Goal: Transaction & Acquisition: Subscribe to service/newsletter

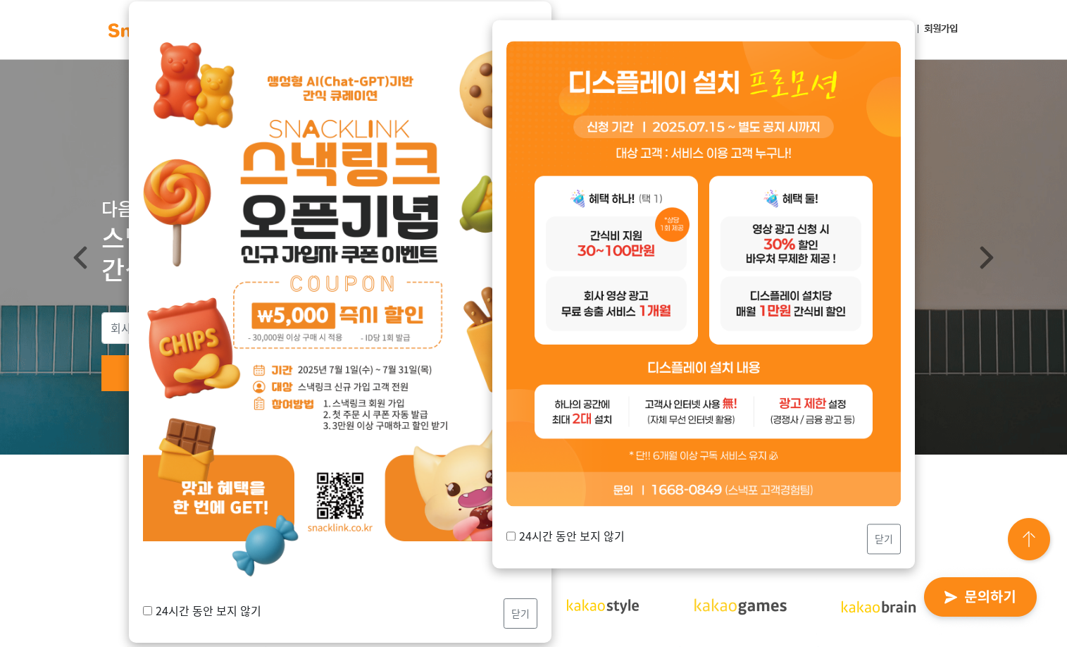
click at [505, 624] on button "닫기" at bounding box center [521, 613] width 34 height 30
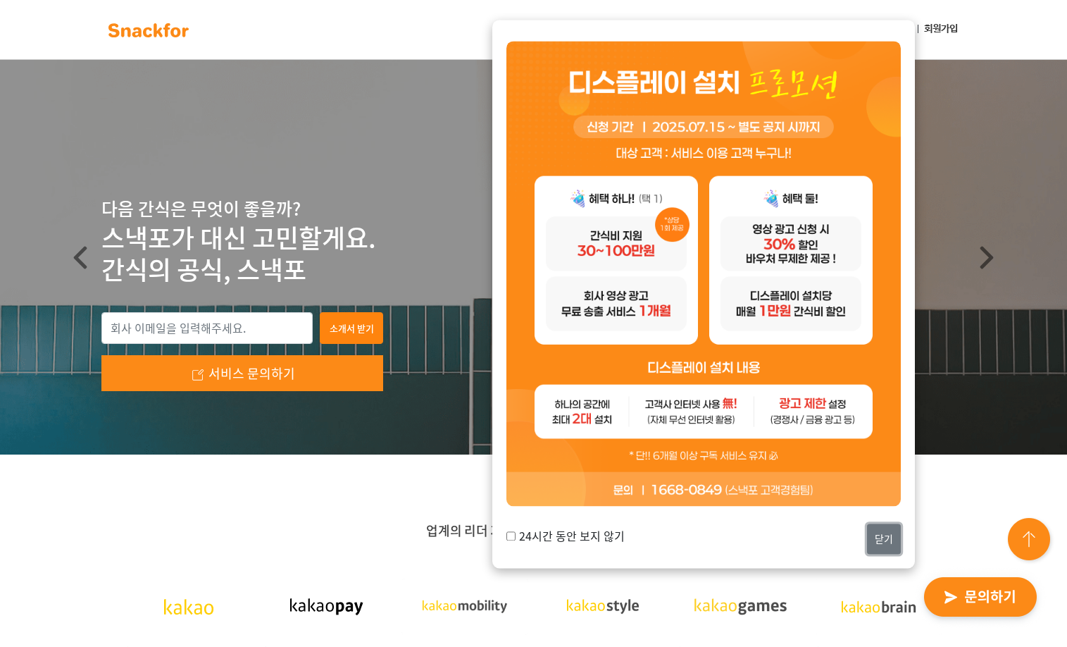
click at [881, 547] on button "닫기" at bounding box center [884, 538] width 34 height 30
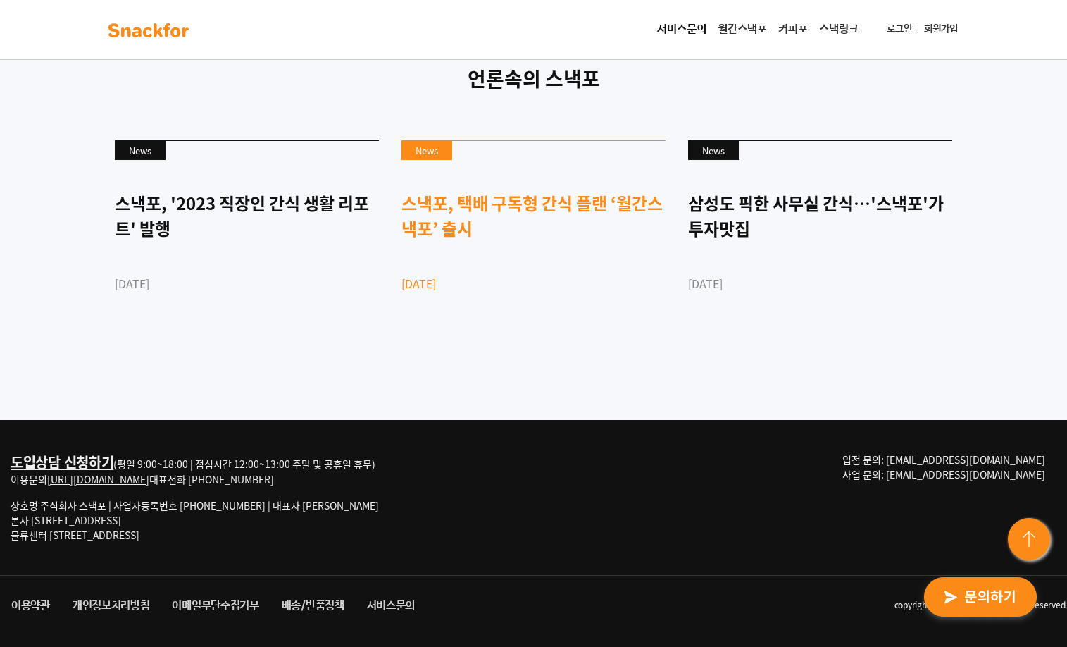
scroll to position [3843, 0]
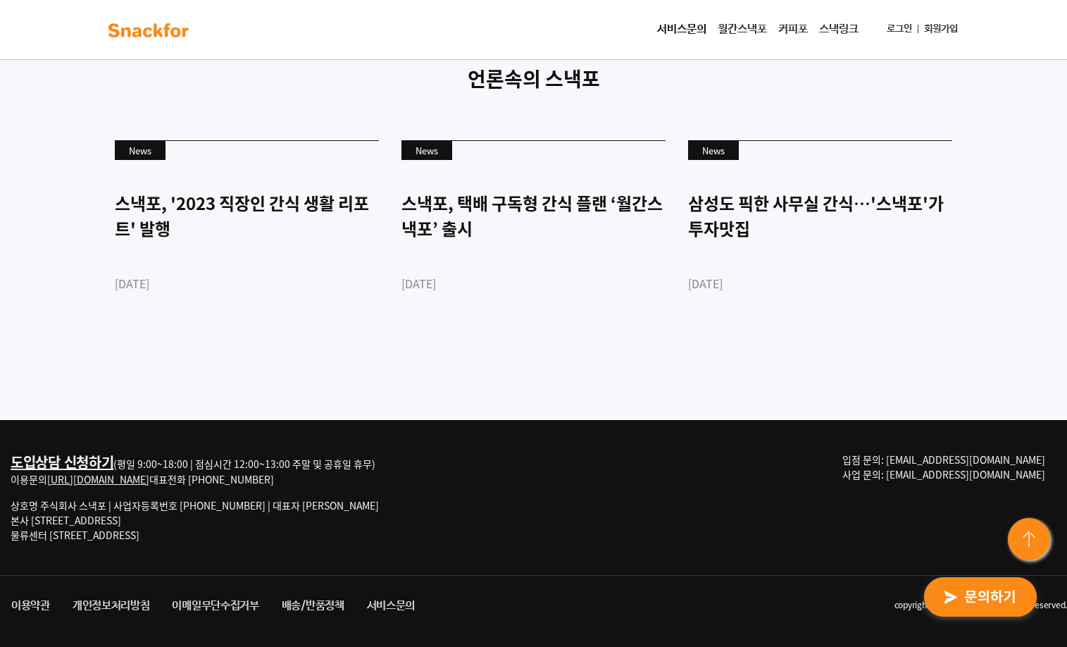
click at [107, 480] on link "[URL][DOMAIN_NAME]" at bounding box center [98, 479] width 102 height 14
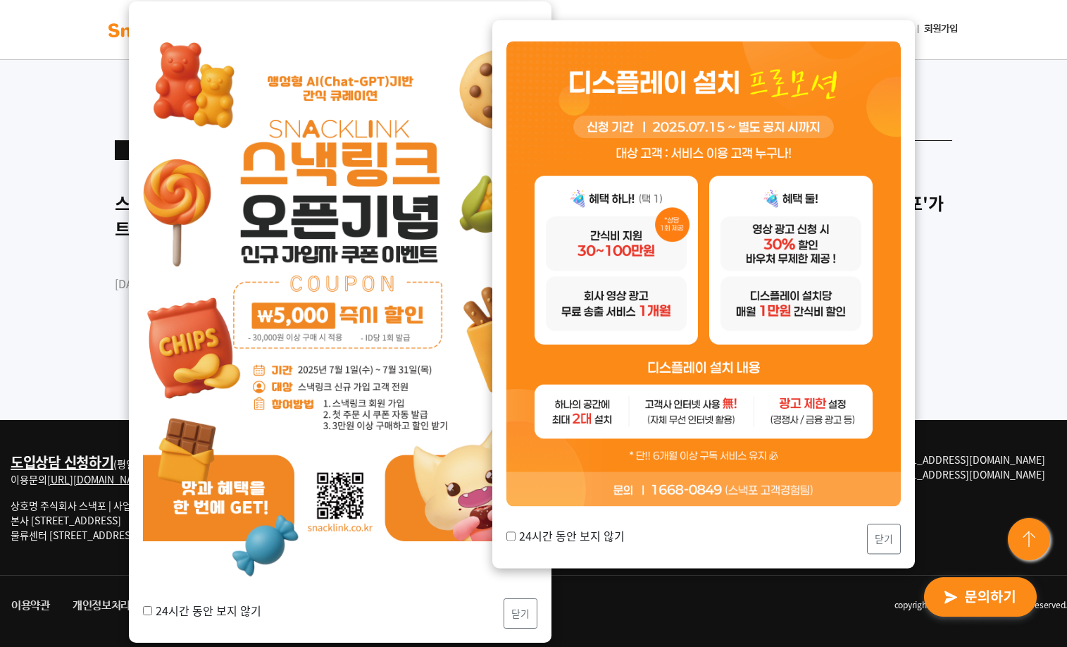
click at [584, 538] on label "24시간 동안 보지 않기" at bounding box center [565, 535] width 118 height 17
click at [516, 538] on input "24시간 동안 보지 않기" at bounding box center [510, 535] width 9 height 9
checkbox input "true"
click at [894, 546] on button "닫기" at bounding box center [884, 538] width 34 height 30
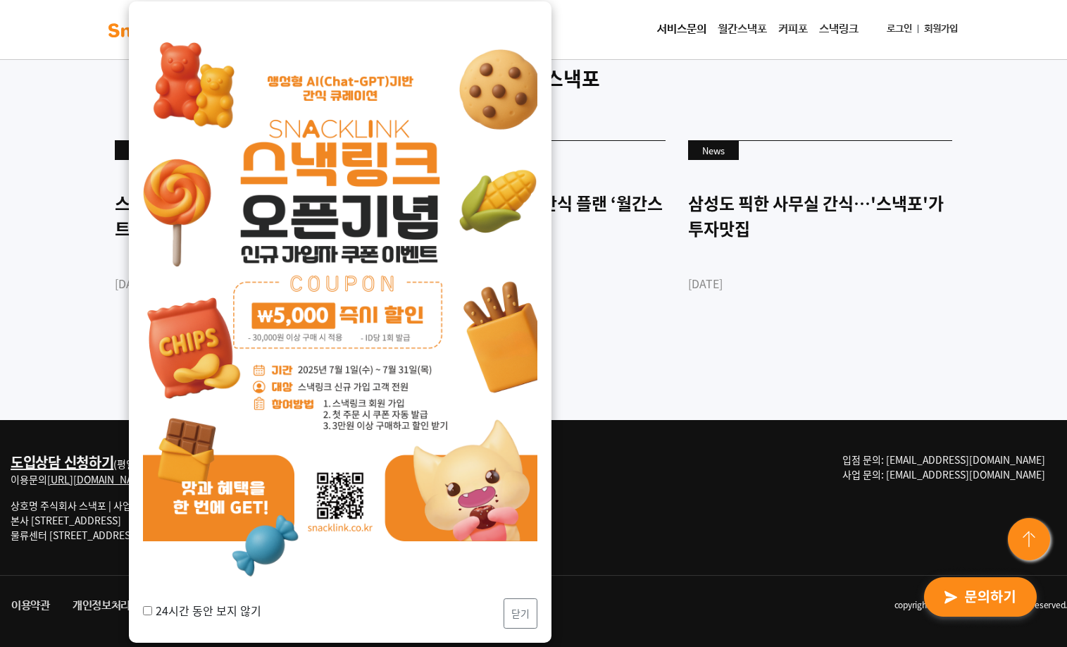
click at [214, 614] on label "24시간 동안 보지 않기" at bounding box center [202, 610] width 118 height 17
click at [152, 614] on input "24시간 동안 보지 않기" at bounding box center [147, 610] width 9 height 9
checkbox input "true"
click at [521, 614] on button "닫기" at bounding box center [521, 613] width 34 height 30
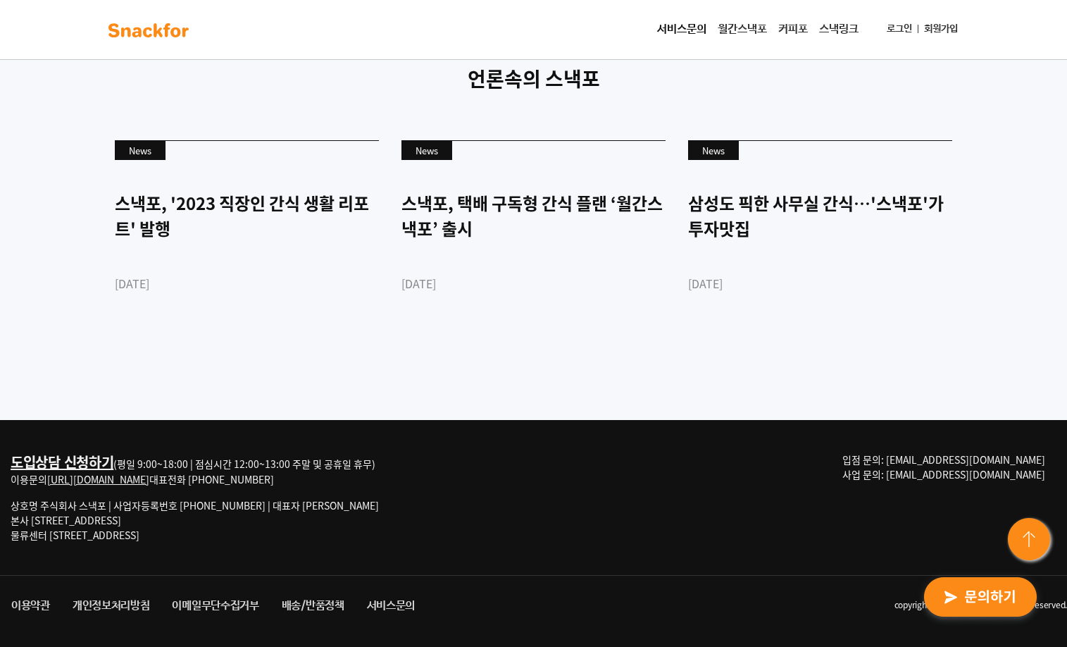
click at [746, 27] on link "월간스낵포" at bounding box center [742, 29] width 61 height 28
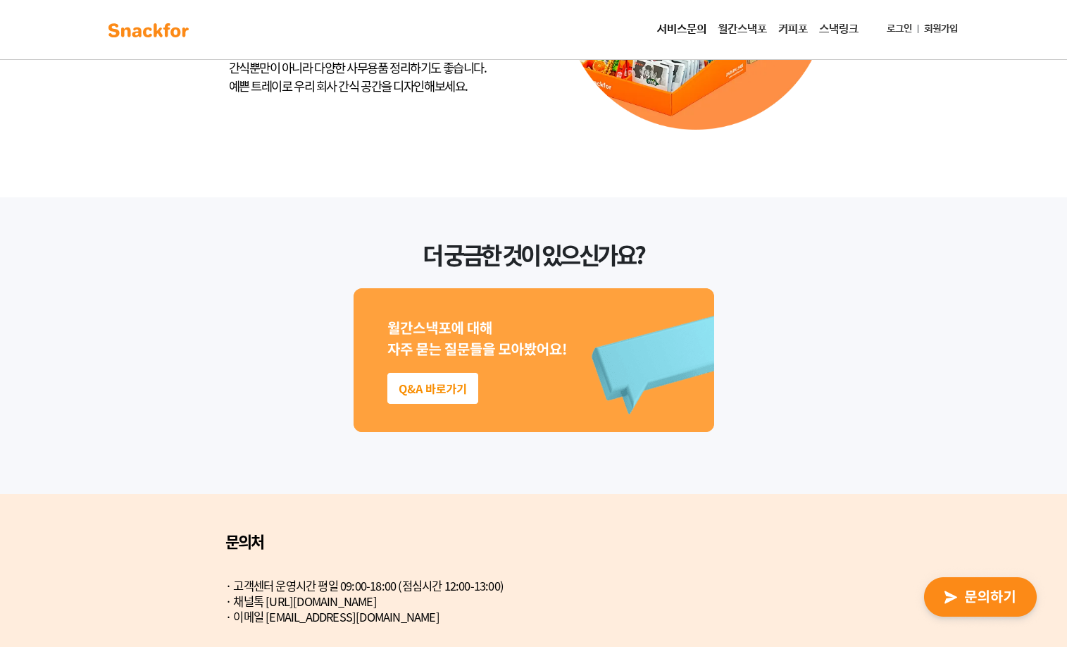
scroll to position [3678, 0]
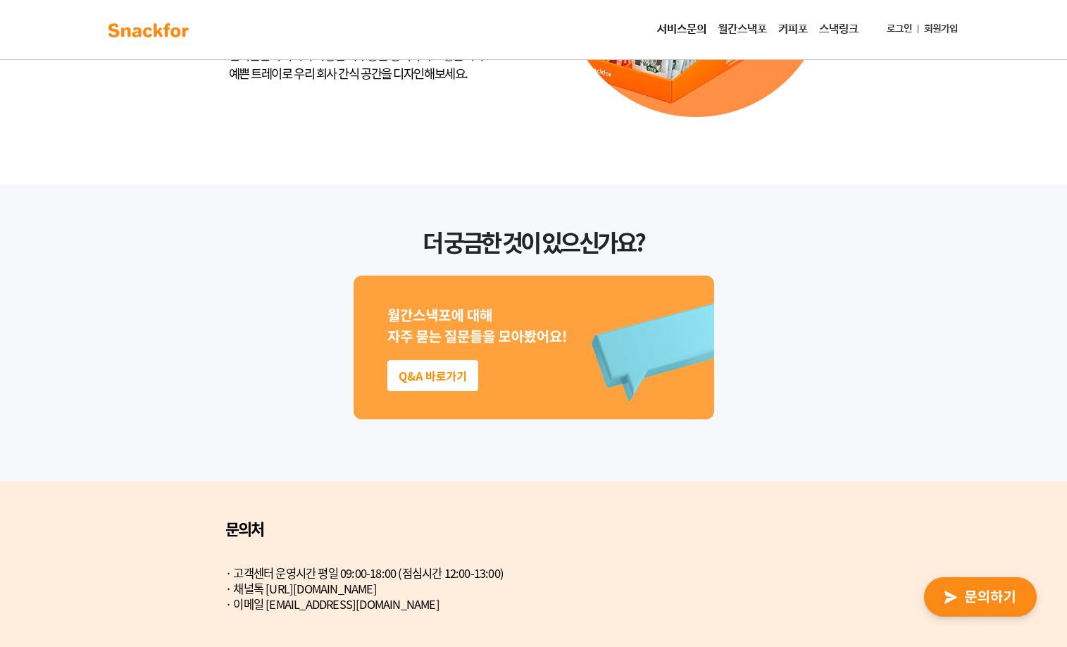
click at [366, 384] on img at bounding box center [534, 347] width 361 height 144
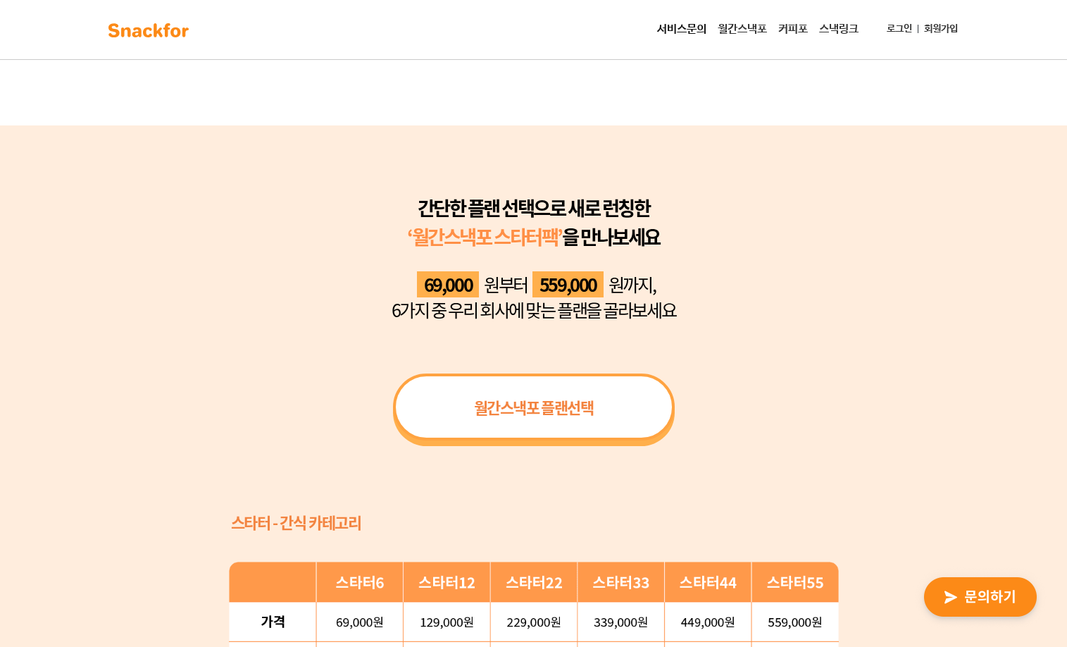
scroll to position [1353, 0]
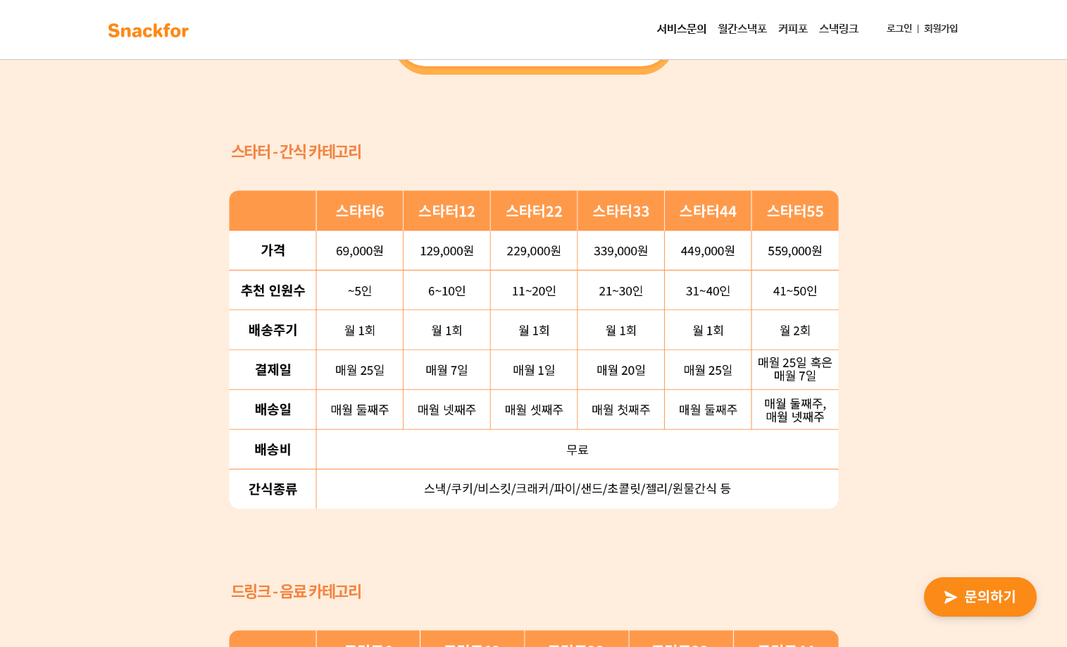
click at [165, 27] on img at bounding box center [148, 30] width 89 height 23
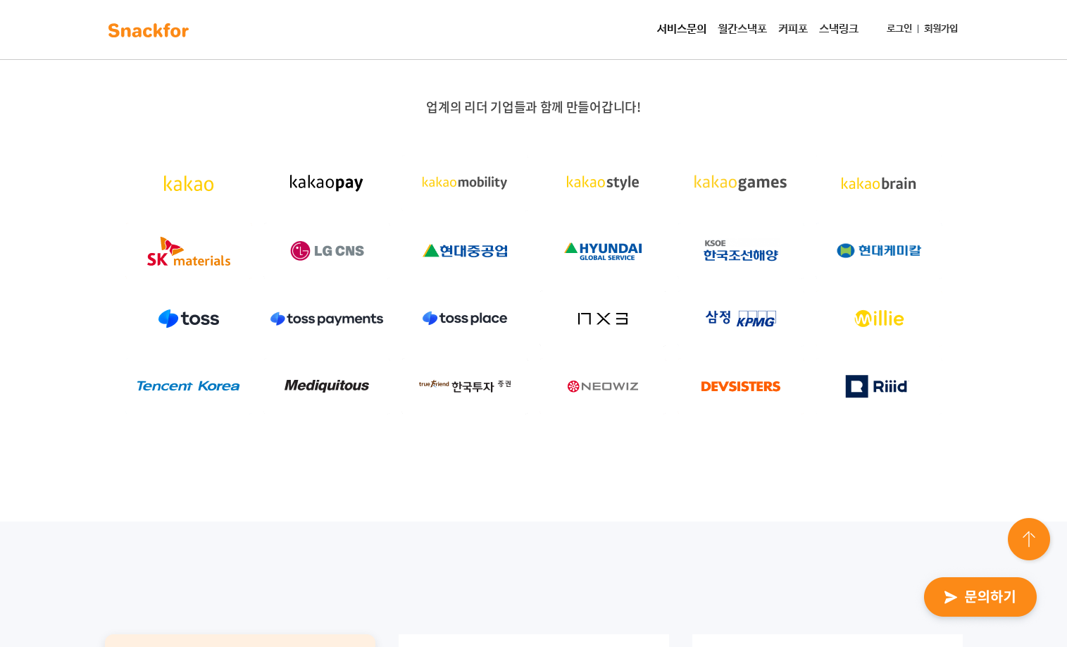
scroll to position [423, 0]
click at [734, 23] on link "월간스낵포" at bounding box center [742, 29] width 61 height 28
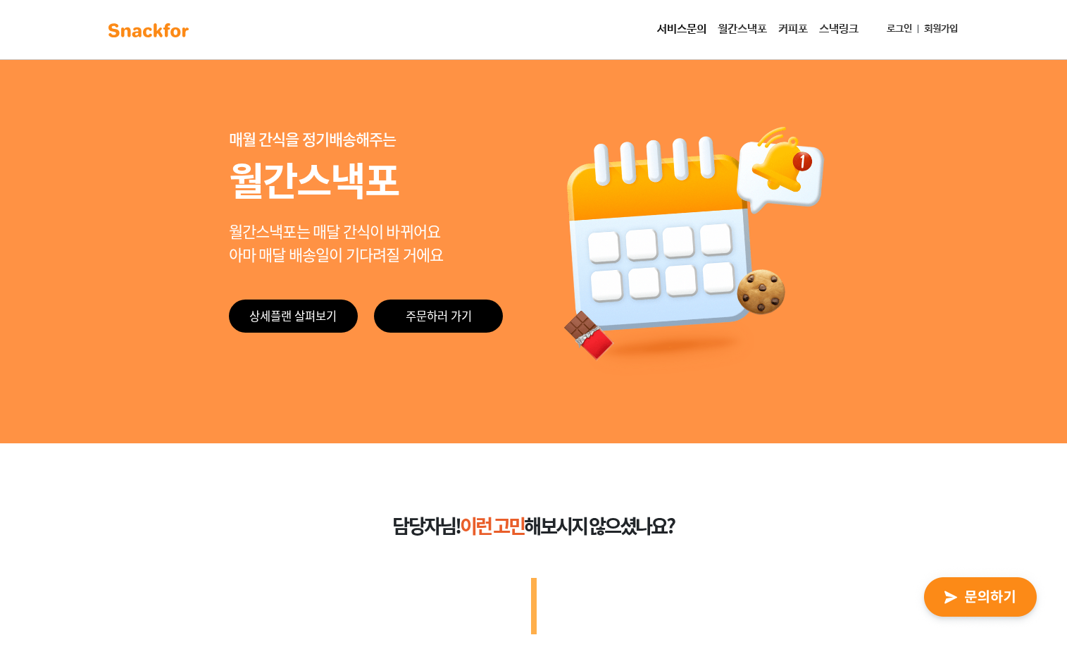
click at [180, 433] on div "매월 간식을 정기배송해주는 월간스낵포 월간스낵포는 매달 간식이 바뀌어요 아마 매달 배송일이 기다려질 거에요 상세플랜 살펴보기 주문하러 가기" at bounding box center [533, 251] width 1067 height 384
click at [814, 28] on link "스낵링크" at bounding box center [839, 29] width 51 height 28
click at [800, 33] on link "커피포" at bounding box center [793, 29] width 41 height 28
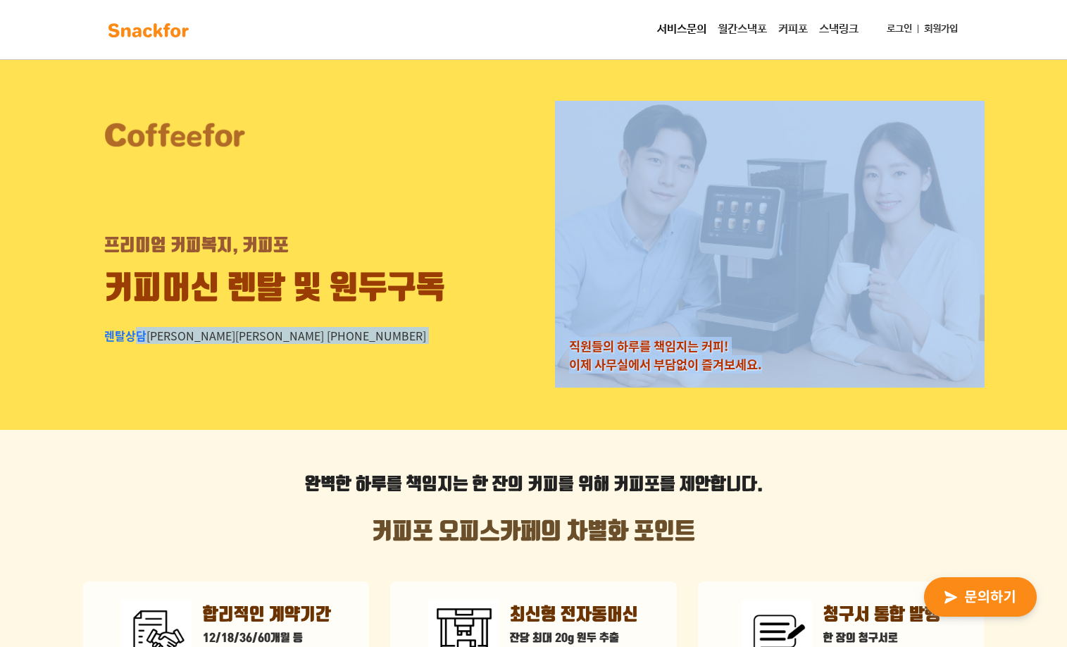
drag, startPoint x: 137, startPoint y: 386, endPoint x: 201, endPoint y: 482, distance: 114.9
click at [174, 490] on p "완벽한 하루를 책임지는 한 잔의 커피 를 위해 커피포를 제안합니다." at bounding box center [534, 484] width 902 height 25
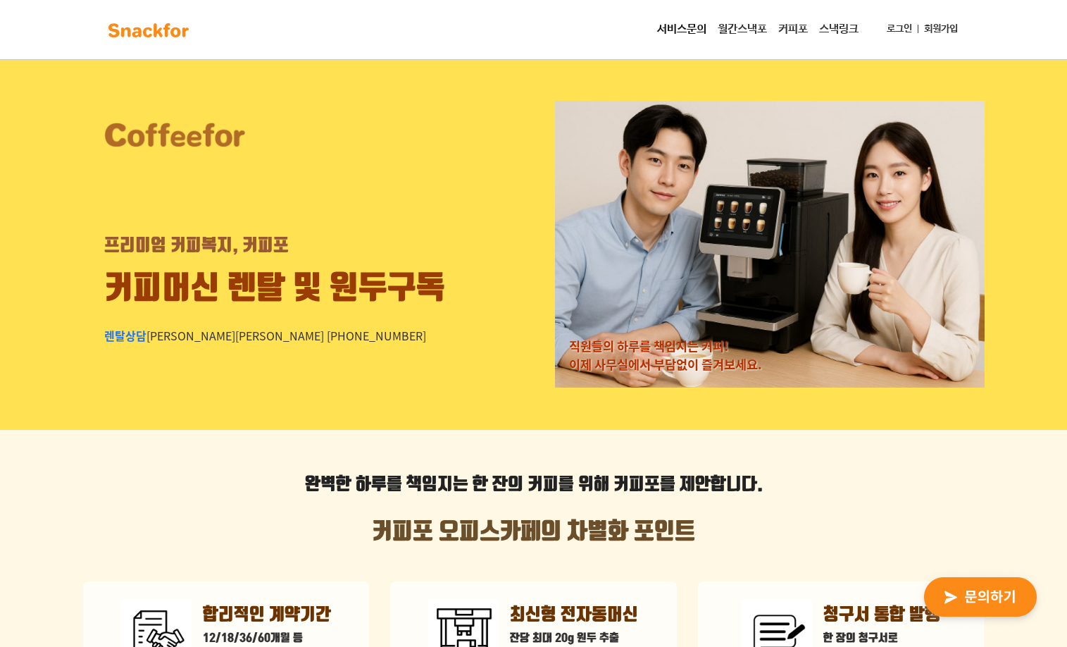
click at [853, 30] on link "스낵링크" at bounding box center [839, 29] width 51 height 28
click at [752, 20] on link "월간스낵포" at bounding box center [742, 29] width 61 height 28
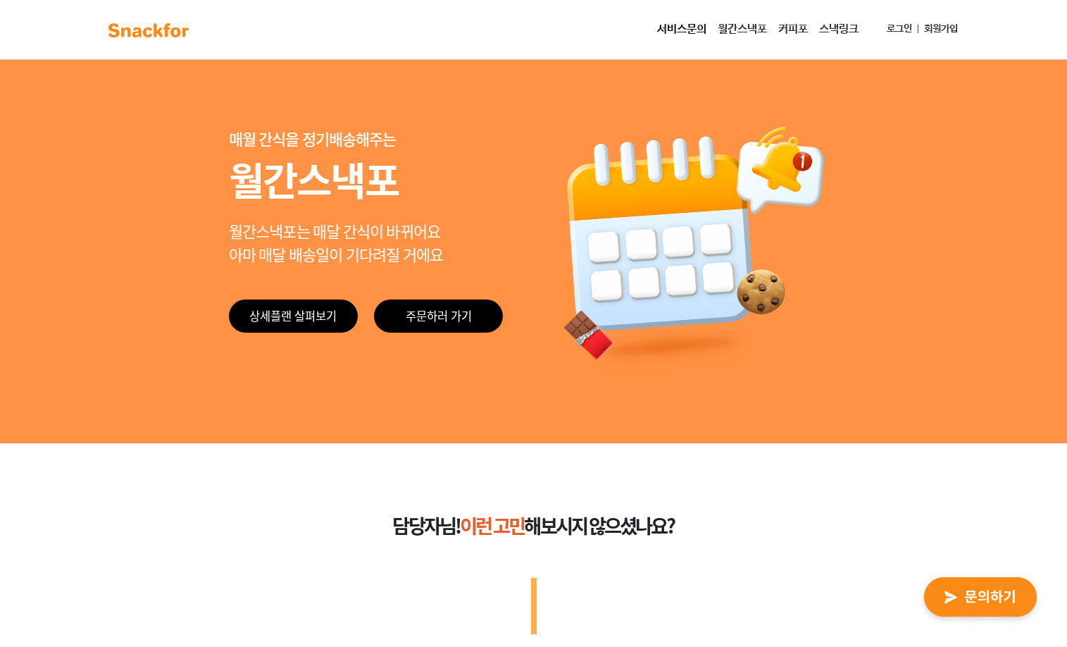
click at [247, 367] on div "매월 간식을 정기배송해주는 월간스낵포 월간스낵포는 매달 간식이 바뀌어요 아마 매달 배송일이 기다려질 거에요 상세플랜 살펴보기 주문하러 가기" at bounding box center [366, 251] width 275 height 249
click at [283, 310] on link "상세플랜 살펴보기" at bounding box center [293, 315] width 129 height 33
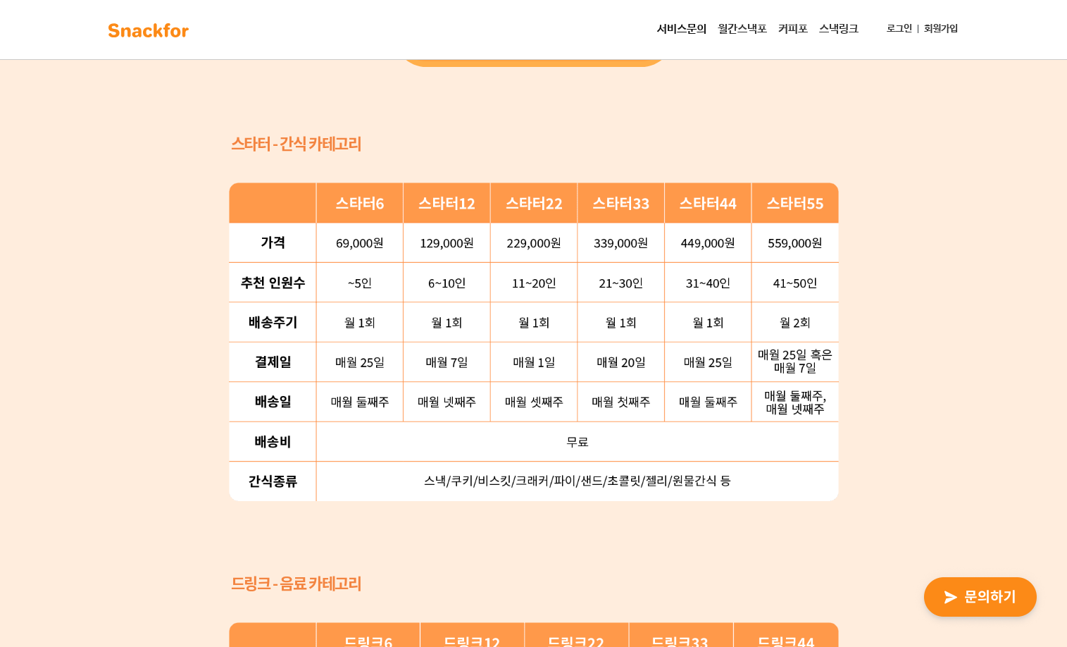
scroll to position [1355, 0]
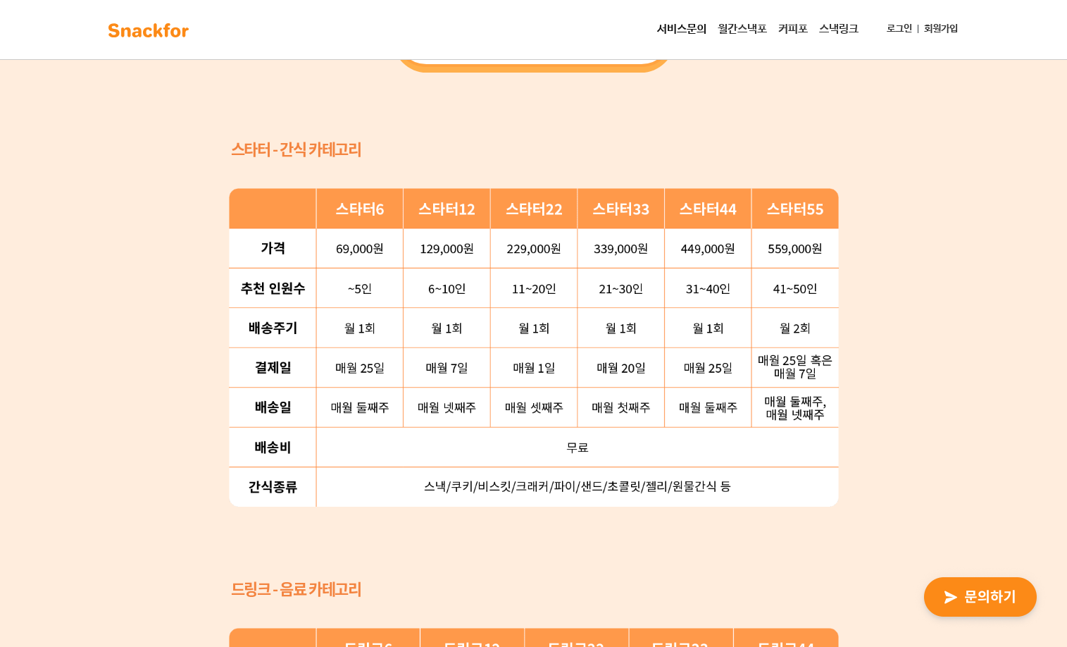
click at [131, 394] on div "간단한 플랜 선택으로 새로 런칭한 ‘월간스낵포 스타터팩’ 을 만나보세요 69,000 원부터 559,000 원까지, 6가지 중 우리 회사에 맞는…" at bounding box center [533, 392] width 1067 height 1281
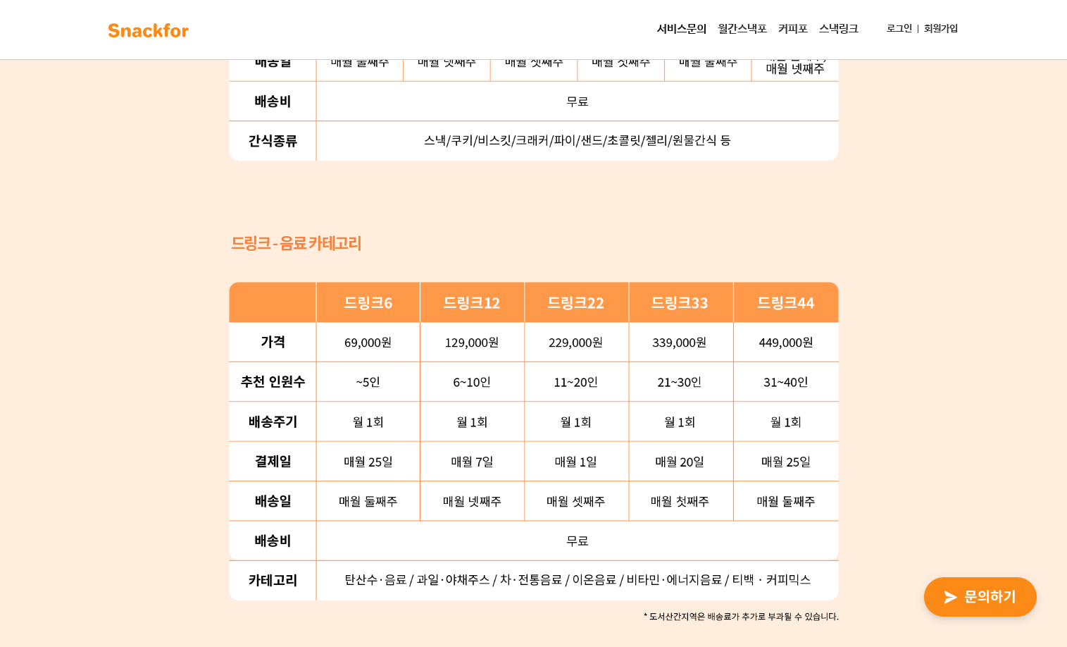
scroll to position [1778, 0]
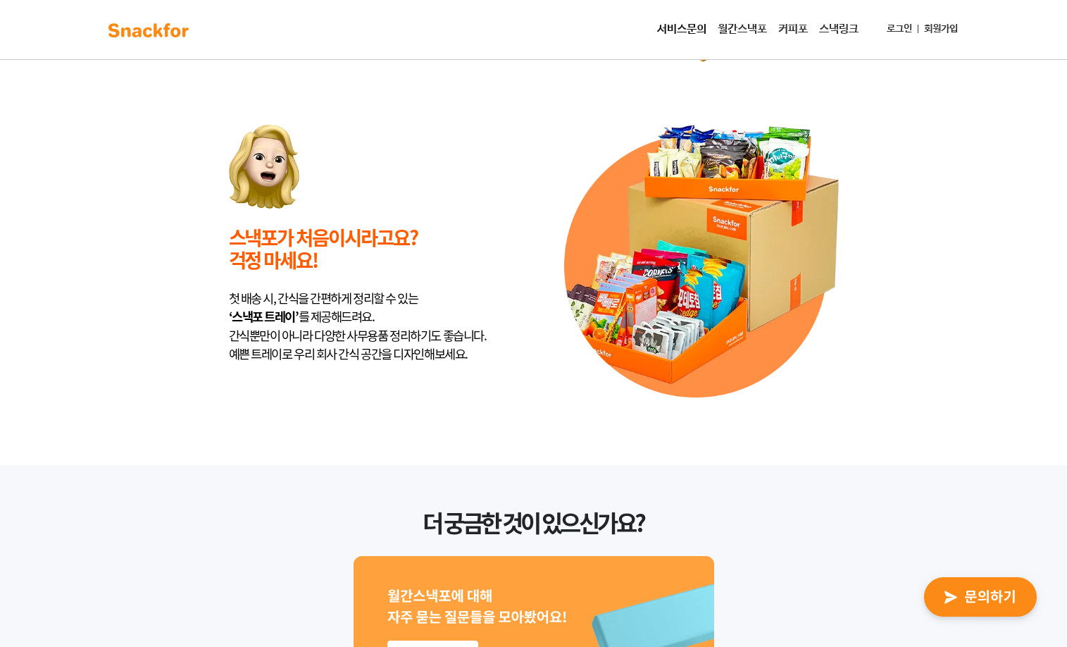
scroll to position [3398, 0]
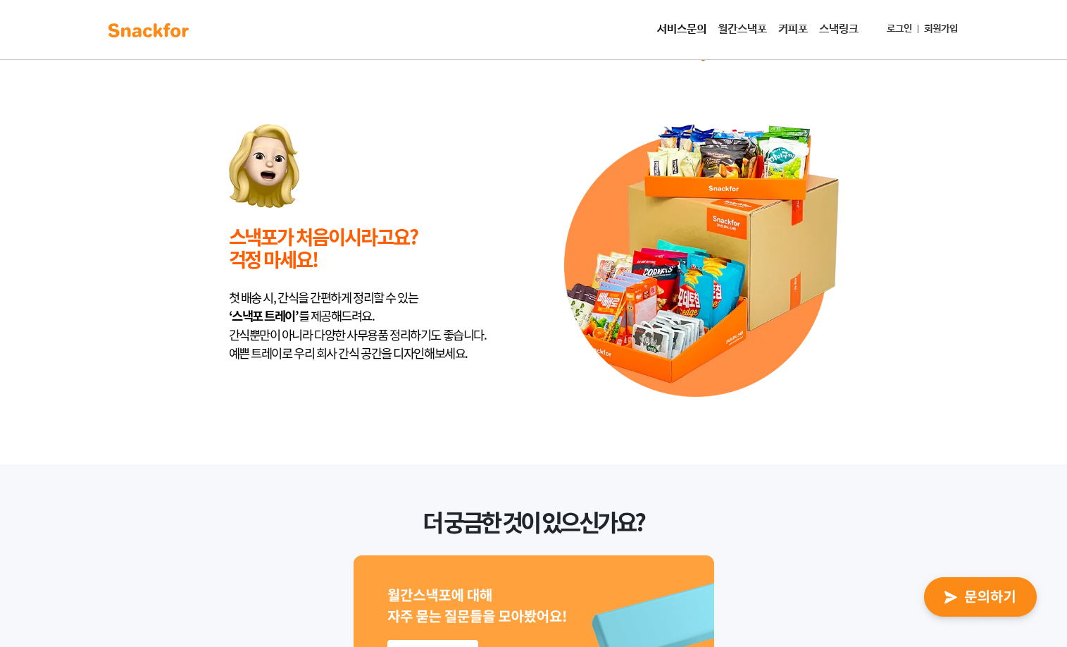
click at [125, 315] on div "처음 이용하시는 분들을 위해, 스낵포에서 드리는 센스 만점 선물 스낵포가 처음이시라고요? 걱정 마세요! 첫 배송 시, 간식을 간편하게 정리할 …" at bounding box center [533, 192] width 1067 height 546
drag, startPoint x: 228, startPoint y: 300, endPoint x: 331, endPoint y: 311, distance: 103.4
click at [331, 311] on div "첫 배송 시, 간식을 간편하게 정리할 수 있는 ‘스낵포 트레이’ 를 제공해드려요. 간식뿐만이 아니라 다양한 사무용품 정리하기도 좋습니다. 예쁜…" at bounding box center [366, 325] width 275 height 75
copy div "첫 배송 시, 간식을 간편하게 정리할 수 있는 ‘스낵포 트레이’ 를 제공"
click at [143, 340] on div "처음 이용하시는 분들을 위해, 스낵포에서 드리는 센스 만점 선물 스낵포가 처음이시라고요? 걱정 마세요! 첫 배송 시, 간식을 간편하게 정리할 …" at bounding box center [533, 192] width 1067 height 546
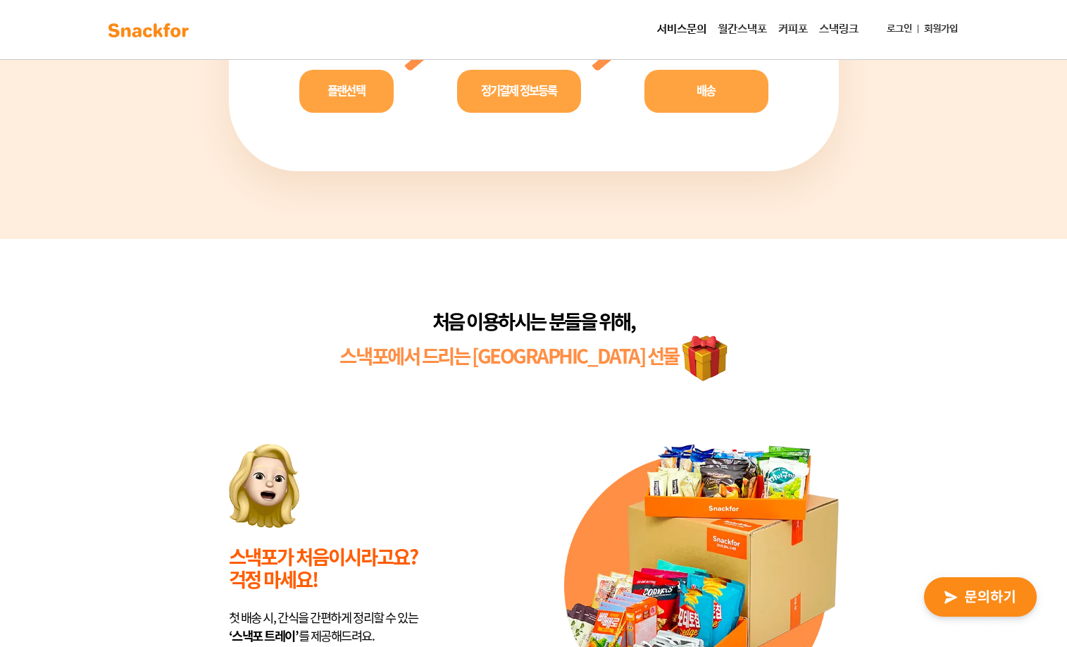
scroll to position [2973, 0]
